Goal: Task Accomplishment & Management: Complete application form

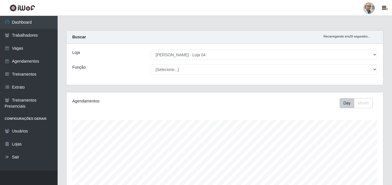
select select "251"
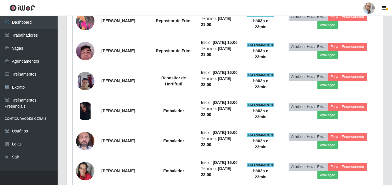
scroll to position [218, 0]
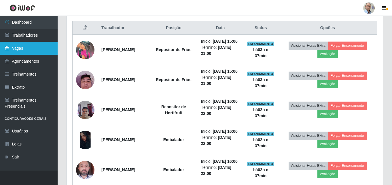
click at [20, 49] on link "Vagas" at bounding box center [29, 48] width 58 height 13
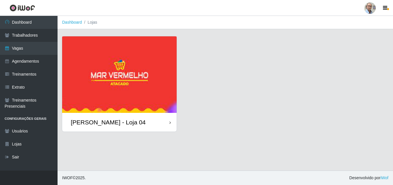
click at [113, 125] on div "[PERSON_NAME] - Loja 04" at bounding box center [108, 121] width 75 height 7
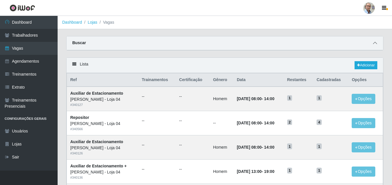
click at [374, 44] on icon at bounding box center [375, 43] width 4 height 4
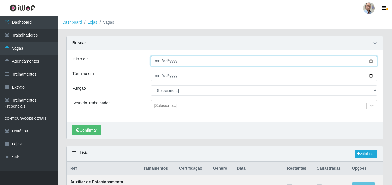
click at [369, 62] on input "Início em" at bounding box center [264, 61] width 227 height 10
type input "[DATE]"
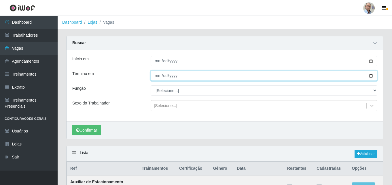
click at [372, 76] on input "Término em" at bounding box center [264, 76] width 227 height 10
type input "[DATE]"
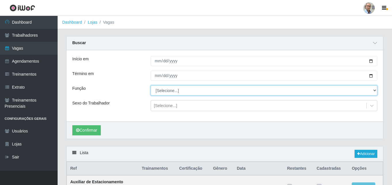
click at [180, 92] on select "[Selecione...] ASG ASG + ASG ++ Auxiliar de Depósito Auxiliar de Depósito + Aux…" at bounding box center [264, 90] width 227 height 10
select select "24"
click at [151, 86] on select "[Selecione...] ASG ASG + ASG ++ Auxiliar de Depósito Auxiliar de Depósito + Aux…" at bounding box center [264, 90] width 227 height 10
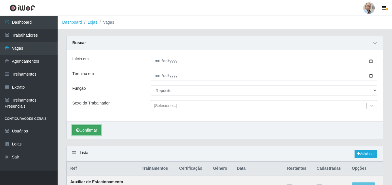
click at [90, 126] on button "Confirmar" at bounding box center [86, 130] width 29 height 10
click at [87, 127] on button "Confirmar" at bounding box center [86, 130] width 29 height 10
